Goal: Obtain resource: Download file/media

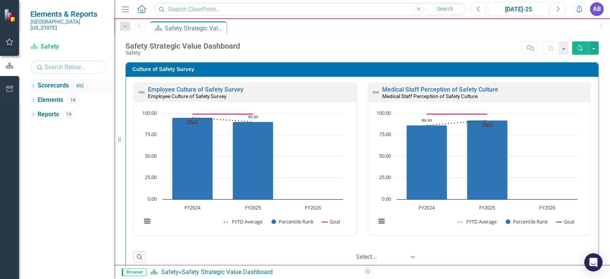
click at [34, 84] on icon "Dropdown" at bounding box center [32, 86] width 5 height 4
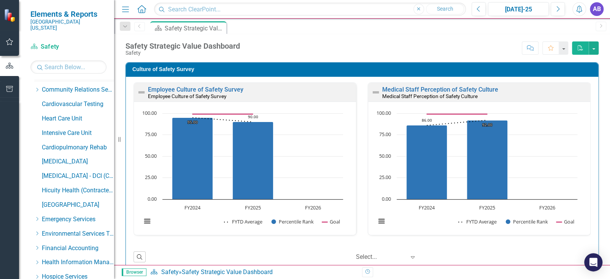
scroll to position [114, 0]
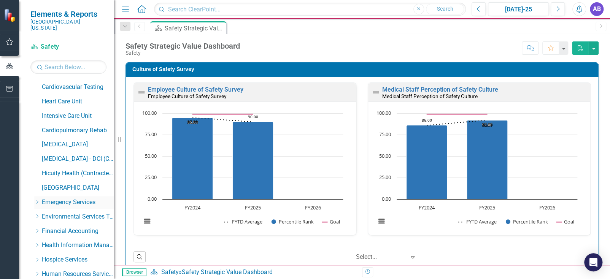
click at [36, 200] on icon "Dropdown" at bounding box center [37, 202] width 6 height 5
click at [59, 227] on link "Envision" at bounding box center [81, 231] width 65 height 9
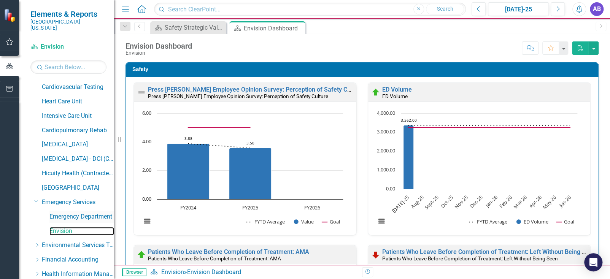
click at [61, 213] on link "Emergency Department" at bounding box center [81, 217] width 65 height 9
click at [60, 213] on link "Emergency Department" at bounding box center [81, 217] width 65 height 9
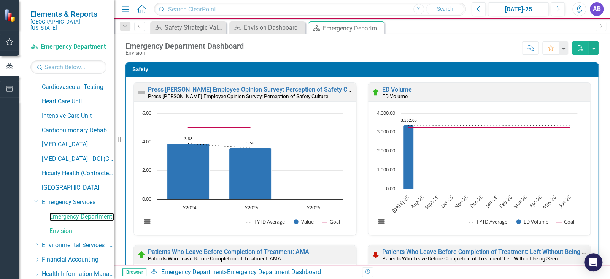
scroll to position [152, 0]
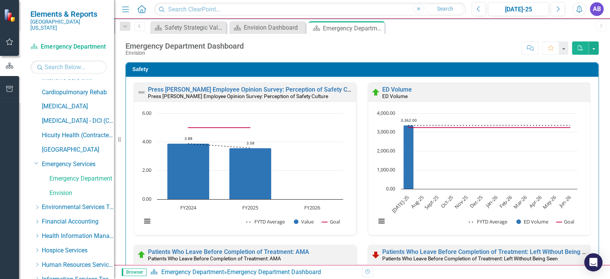
click at [33, 159] on div "Dropdown Scorecards 492 Safety Quality Teamwork Service Finance Dropdown Commun…" at bounding box center [72, 266] width 84 height 677
click at [36, 160] on icon "Dropdown" at bounding box center [36, 163] width 5 height 6
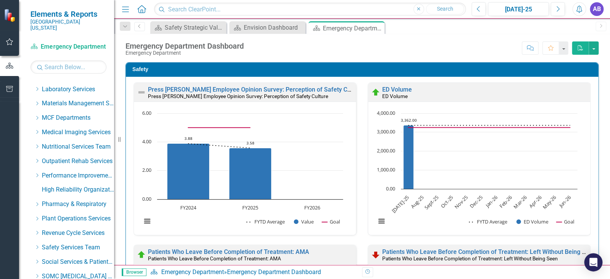
scroll to position [471, 0]
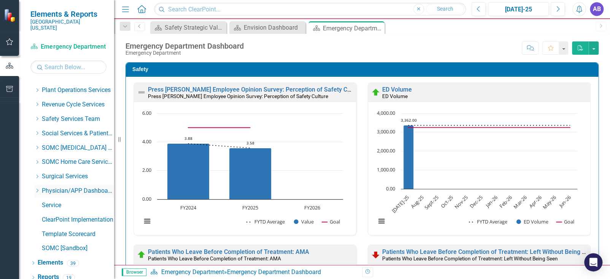
click at [38, 189] on icon at bounding box center [38, 191] width 2 height 4
click at [42, 203] on icon "Dropdown" at bounding box center [45, 205] width 6 height 5
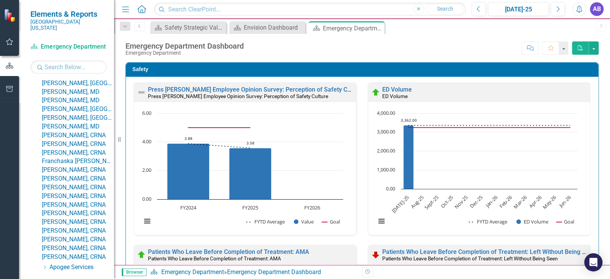
scroll to position [623, 0]
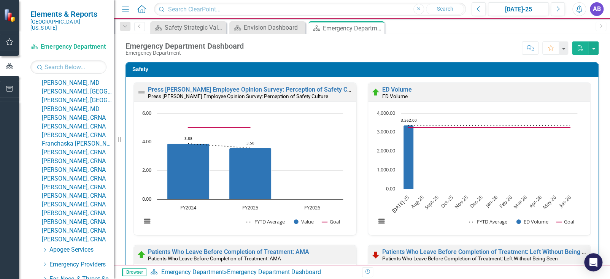
click at [79, 148] on link "Franchaska [PERSON_NAME], CRNA" at bounding box center [78, 144] width 72 height 9
click at [77, 148] on link "Franchaska [PERSON_NAME], CRNA" at bounding box center [78, 144] width 72 height 9
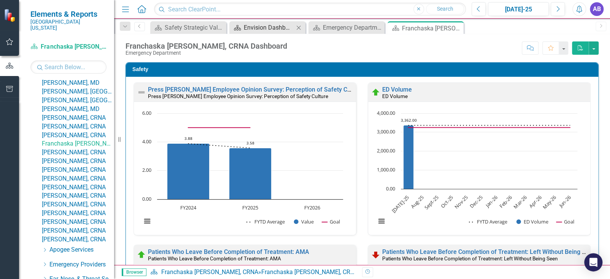
click at [0, 0] on icon "Close" at bounding box center [0, 0] width 0 height 0
click at [302, 29] on icon "Close" at bounding box center [299, 28] width 8 height 6
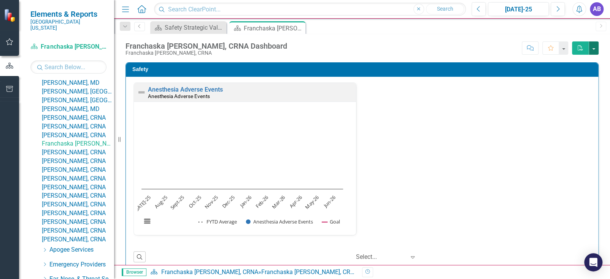
click at [596, 47] on button "button" at bounding box center [594, 47] width 10 height 13
click at [580, 60] on link "PDF Export to PDF" at bounding box center [568, 62] width 60 height 14
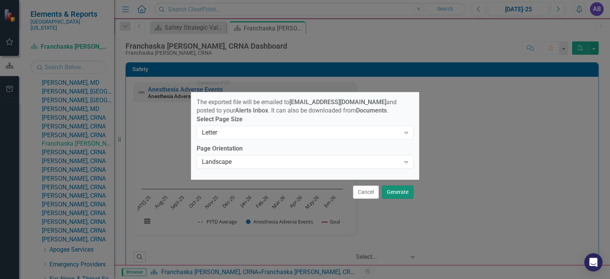
click at [398, 195] on button "Generate" at bounding box center [398, 192] width 32 height 13
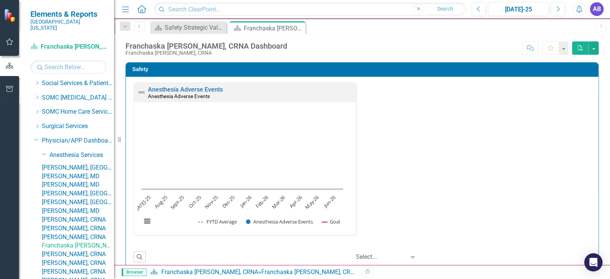
scroll to position [509, 0]
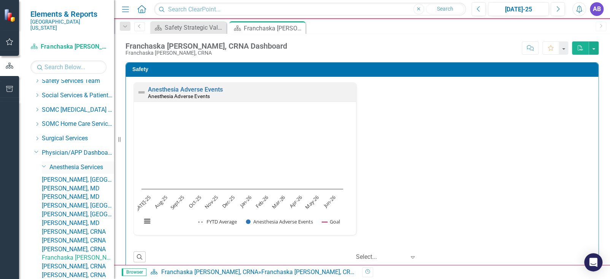
click at [44, 163] on icon "Dropdown" at bounding box center [44, 166] width 5 height 6
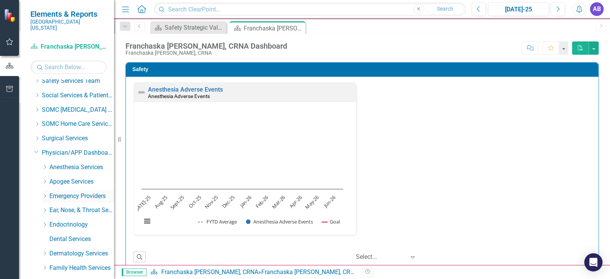
click at [65, 192] on link "Emergency Providers" at bounding box center [81, 196] width 65 height 9
click at [45, 194] on icon "Dropdown" at bounding box center [45, 196] width 6 height 5
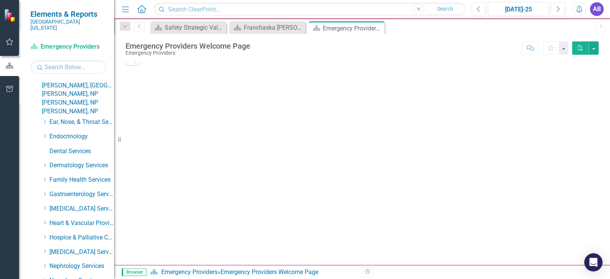
scroll to position [737, 0]
click at [70, 98] on link "[PERSON_NAME], NP" at bounding box center [78, 93] width 72 height 9
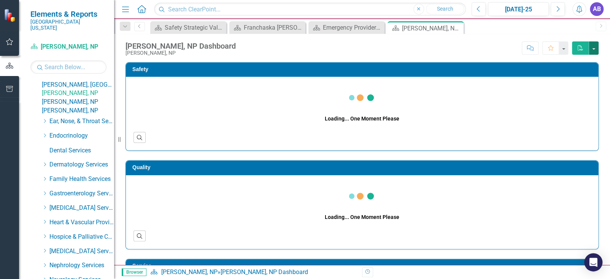
click at [592, 49] on button "button" at bounding box center [594, 47] width 10 height 13
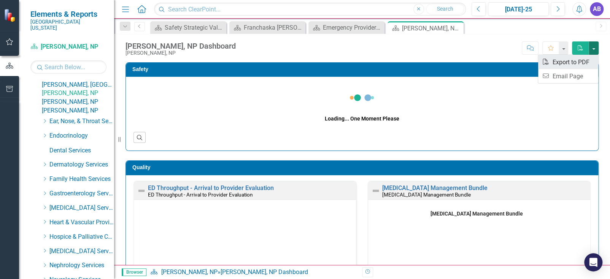
click at [577, 64] on link "PDF Export to PDF" at bounding box center [568, 62] width 60 height 14
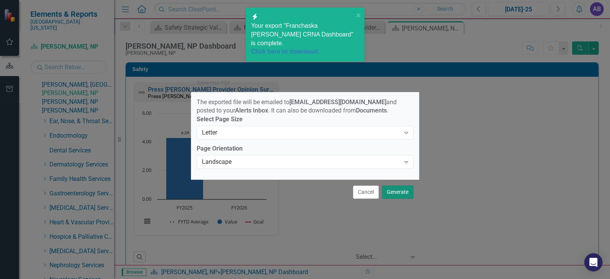
click at [396, 195] on button "Generate" at bounding box center [398, 192] width 32 height 13
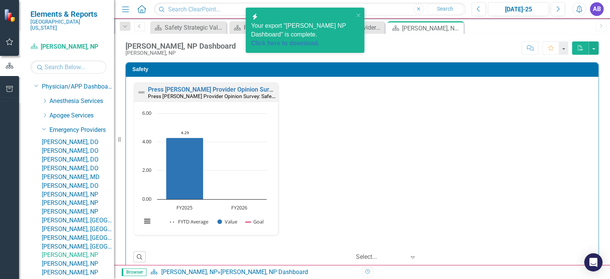
scroll to position [509, 0]
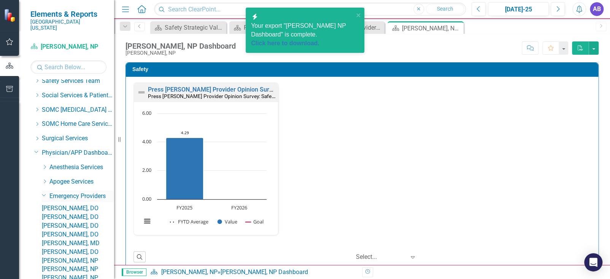
click at [42, 192] on icon "Dropdown" at bounding box center [44, 195] width 5 height 6
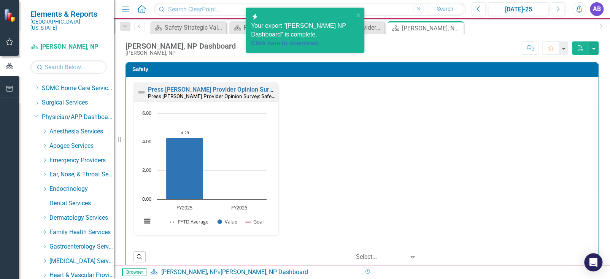
scroll to position [623, 0]
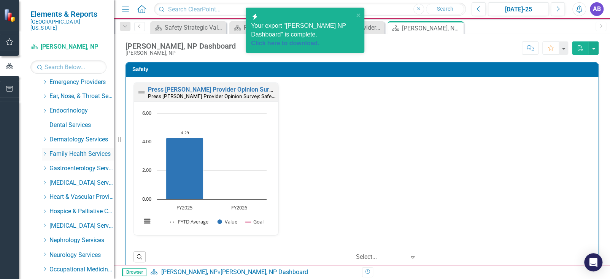
click at [45, 151] on icon "Dropdown" at bounding box center [45, 153] width 6 height 5
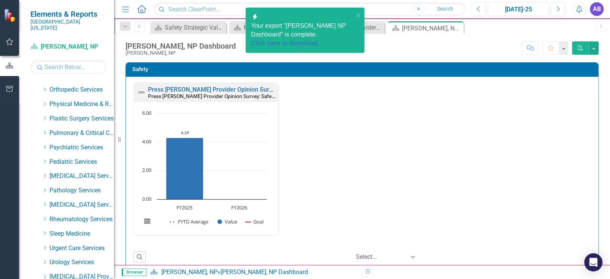
scroll to position [1346, 0]
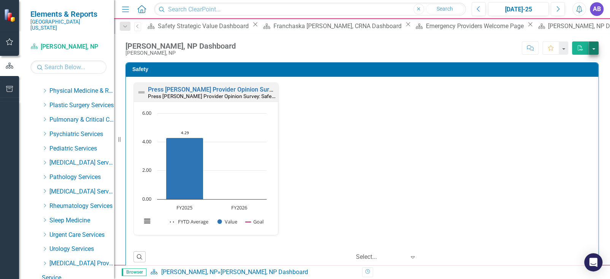
click at [594, 46] on button "button" at bounding box center [594, 47] width 10 height 13
click at [575, 62] on link "PDF Export to PDF" at bounding box center [568, 62] width 60 height 14
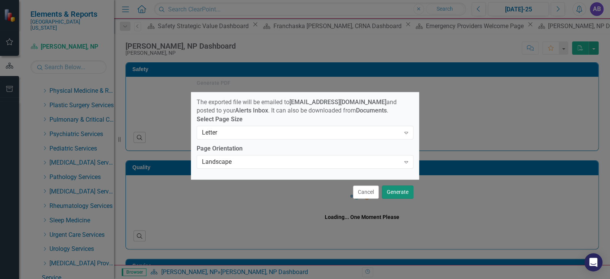
click at [395, 196] on button "Generate" at bounding box center [398, 192] width 32 height 13
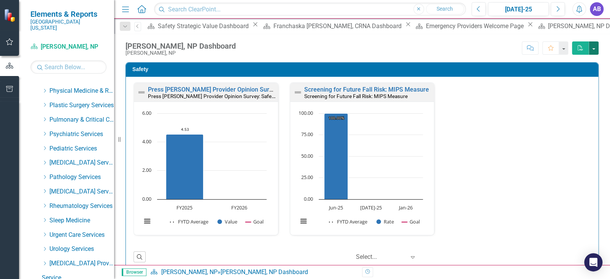
click at [594, 48] on button "button" at bounding box center [594, 47] width 10 height 13
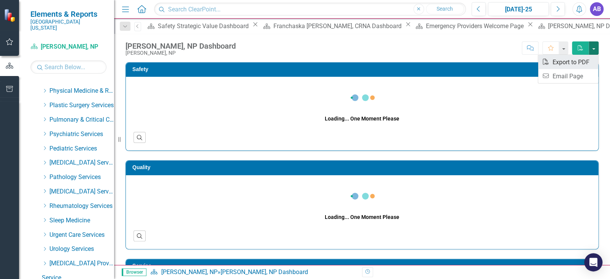
click at [562, 64] on link "PDF Export to PDF" at bounding box center [568, 62] width 60 height 14
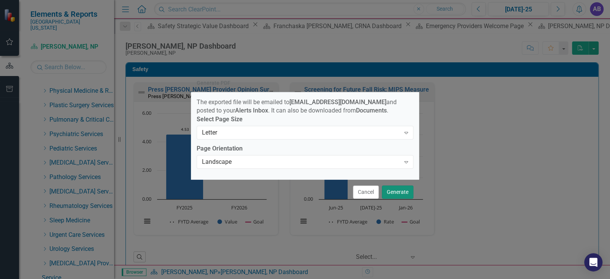
click at [396, 196] on button "Generate" at bounding box center [398, 192] width 32 height 13
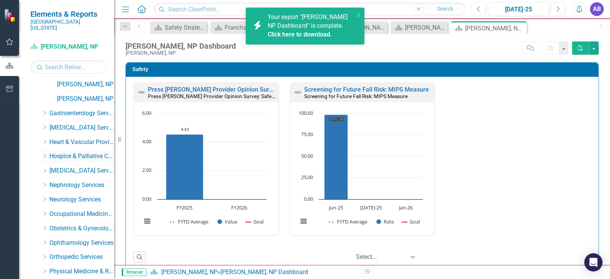
scroll to position [1498, 0]
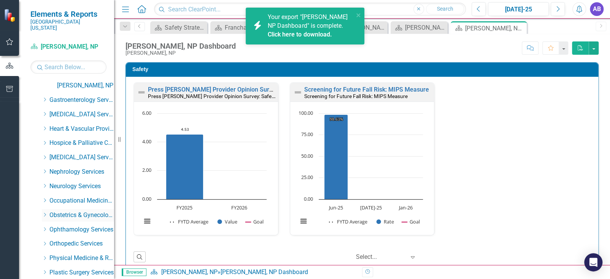
click at [45, 213] on icon "Dropdown" at bounding box center [45, 215] width 6 height 5
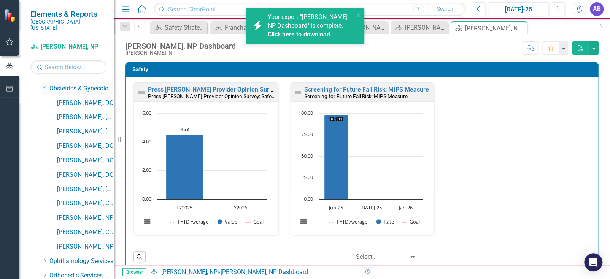
scroll to position [1650, 0]
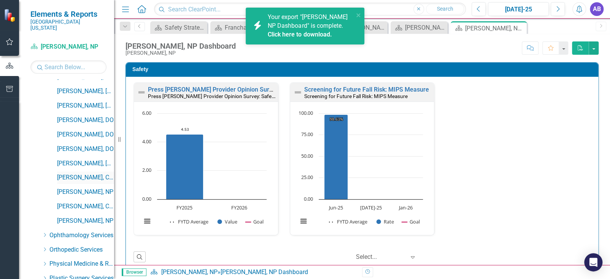
click at [78, 174] on link "[PERSON_NAME], CNM" at bounding box center [85, 178] width 57 height 9
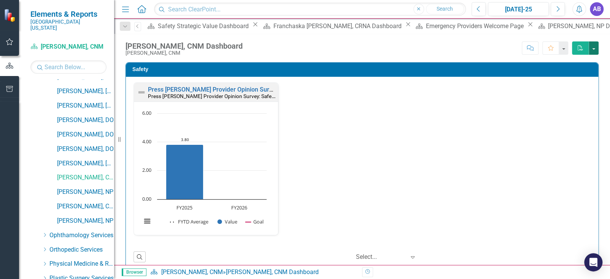
click at [596, 46] on button "button" at bounding box center [594, 47] width 10 height 13
click at [572, 64] on link "PDF Export to PDF" at bounding box center [568, 62] width 60 height 14
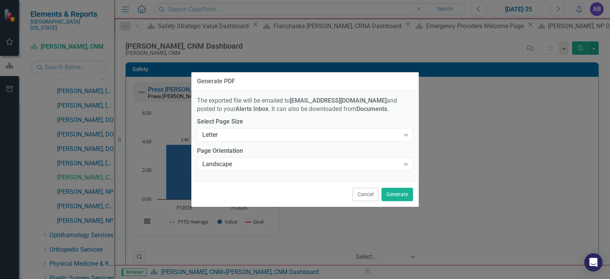
click at [400, 201] on div "Cancel Generate" at bounding box center [305, 194] width 228 height 25
click at [400, 193] on button "Generate" at bounding box center [398, 194] width 32 height 13
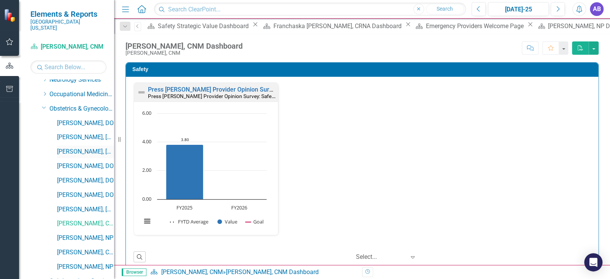
scroll to position [1498, 0]
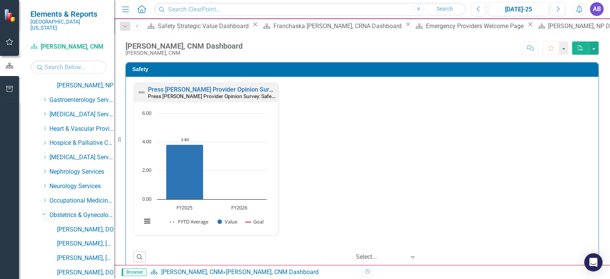
click at [42, 211] on icon "Dropdown" at bounding box center [44, 214] width 5 height 6
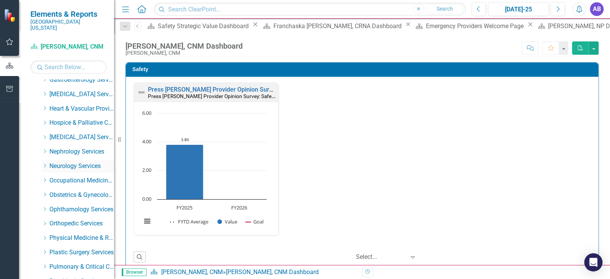
scroll to position [1536, 0]
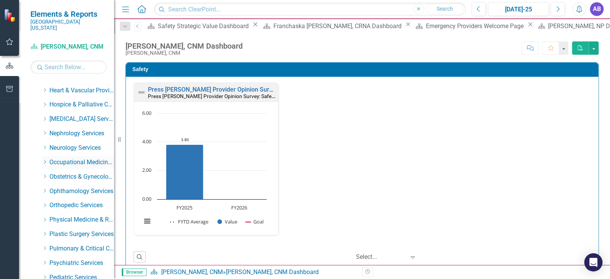
click at [46, 160] on icon "Dropdown" at bounding box center [45, 162] width 6 height 5
click at [71, 187] on link "[PERSON_NAME], NP" at bounding box center [85, 191] width 57 height 9
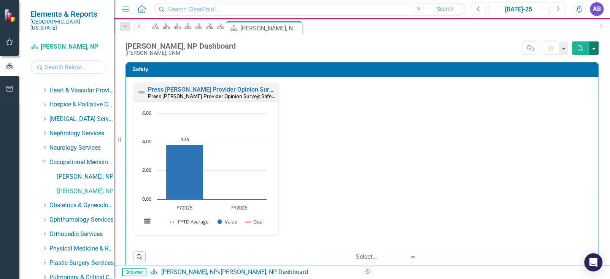
click at [594, 46] on button "button" at bounding box center [594, 47] width 10 height 13
click at [577, 59] on link "PDF Export to PDF" at bounding box center [568, 62] width 60 height 14
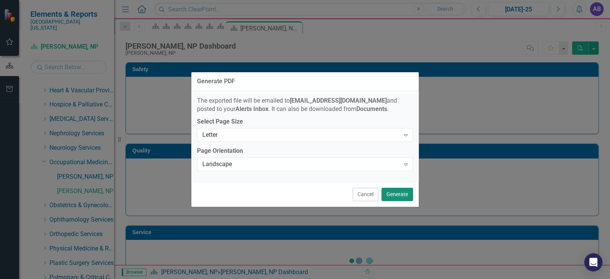
click at [396, 194] on button "Generate" at bounding box center [398, 194] width 32 height 13
